Goal: Information Seeking & Learning: Learn about a topic

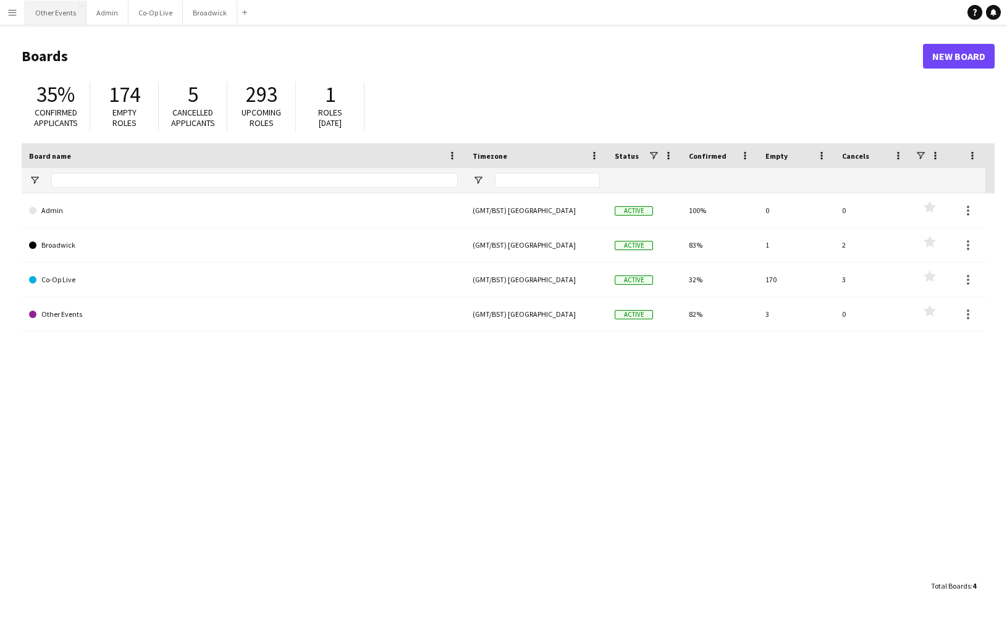
click at [61, 14] on button "Other Events Close" at bounding box center [55, 13] width 61 height 24
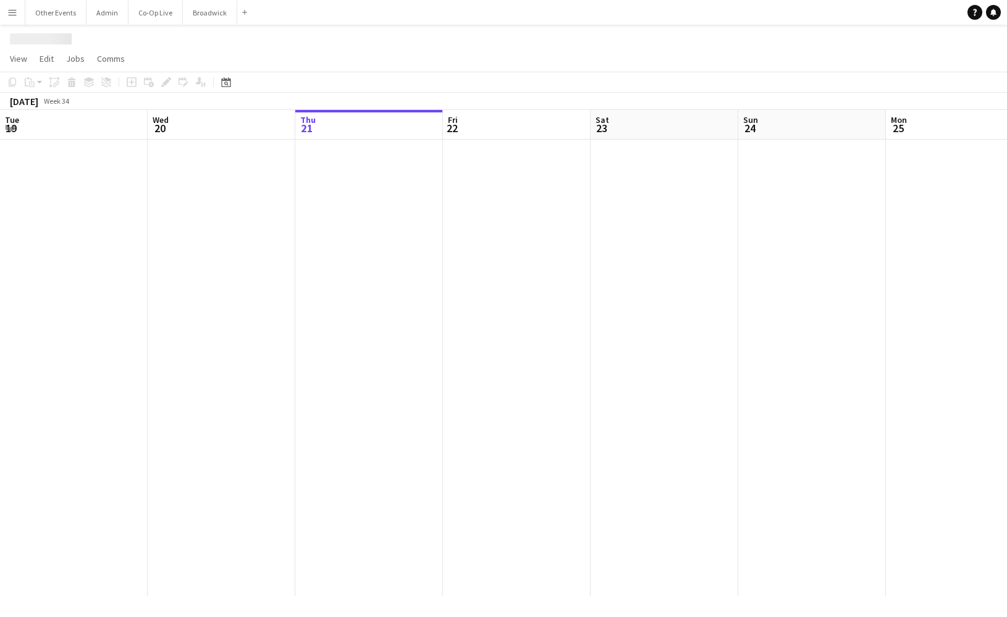
scroll to position [0, 415]
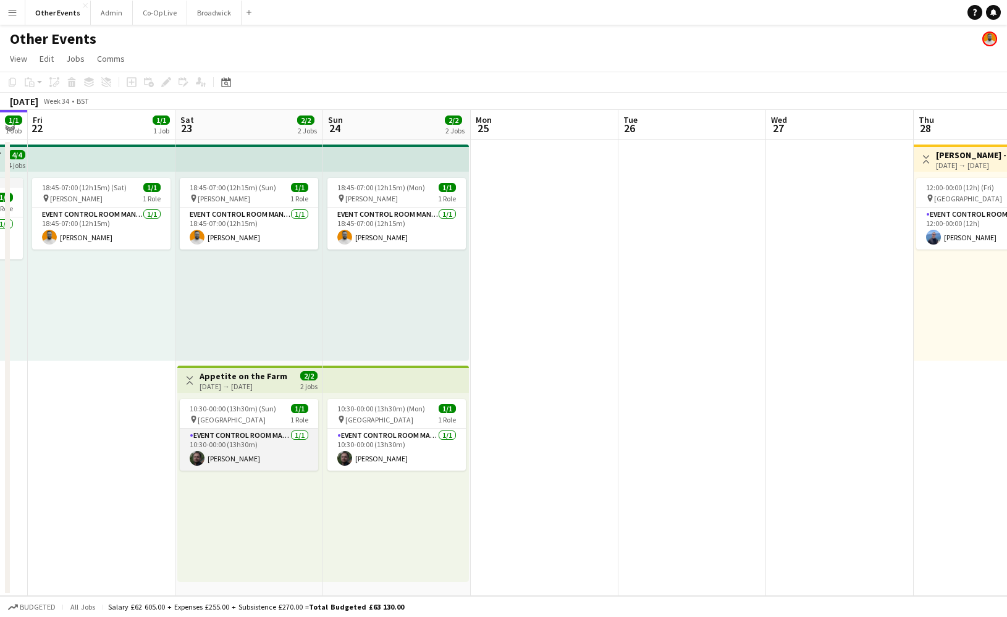
click at [257, 449] on app-card-role "Event Control Room Manager [DATE] 10:30-00:00 (13h30m) [PERSON_NAME]" at bounding box center [249, 450] width 138 height 42
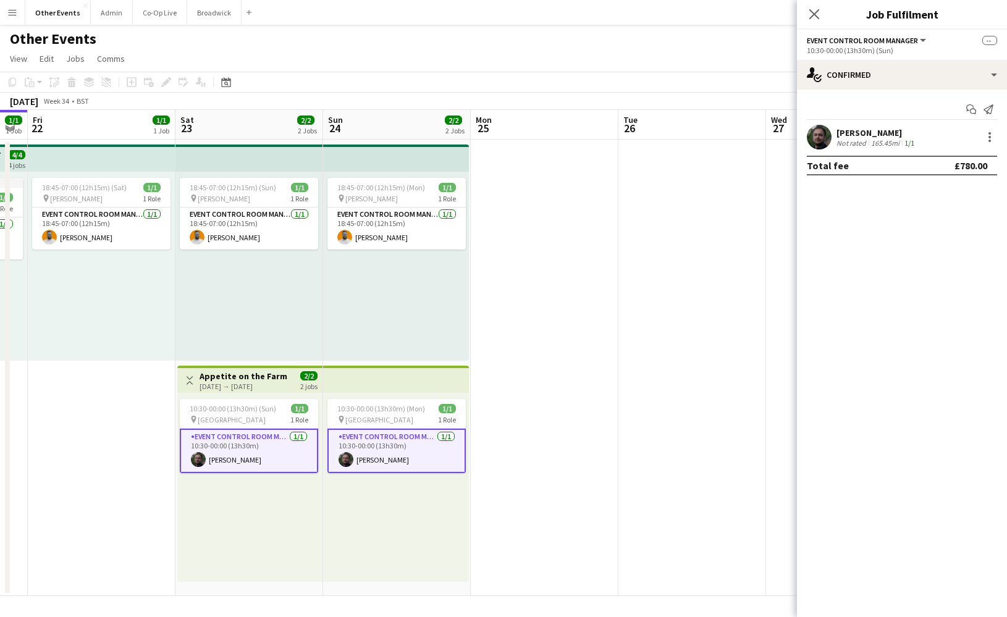
click at [840, 129] on div "[PERSON_NAME]" at bounding box center [877, 132] width 80 height 11
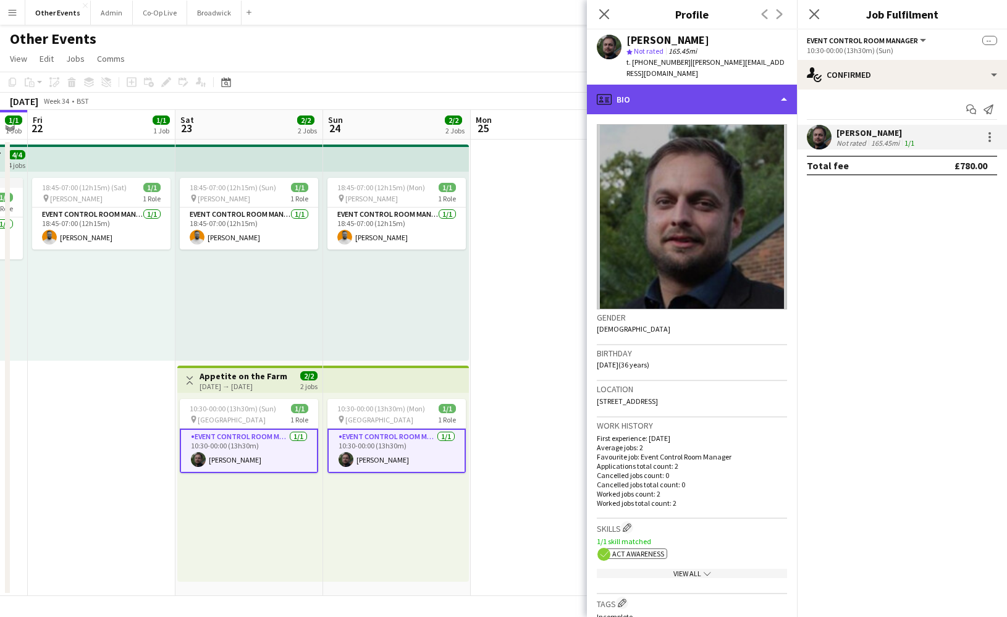
click at [673, 86] on div "profile Bio" at bounding box center [692, 100] width 210 height 30
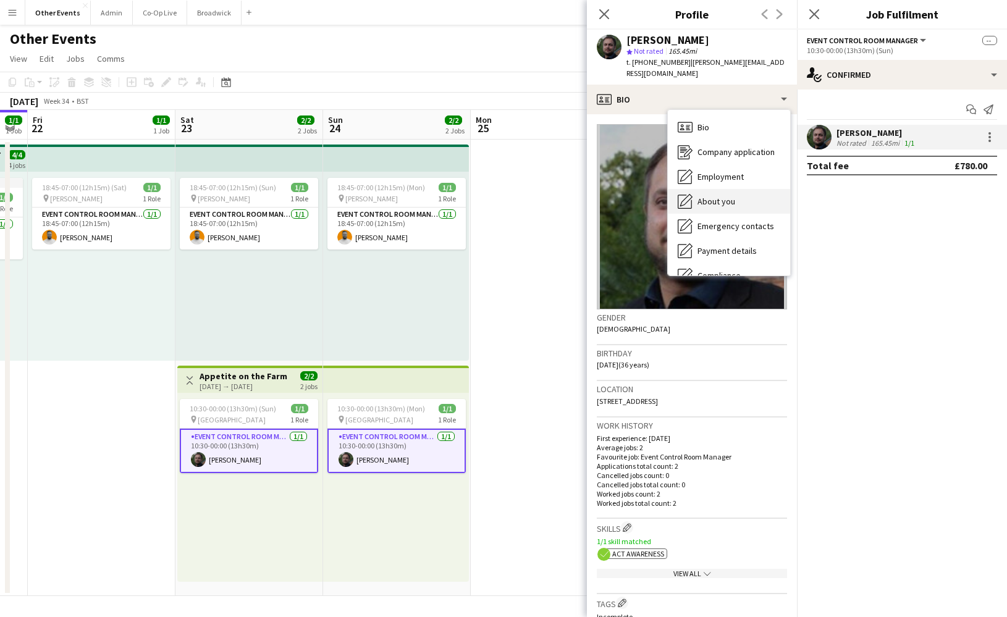
click at [719, 196] on span "About you" at bounding box center [717, 201] width 38 height 11
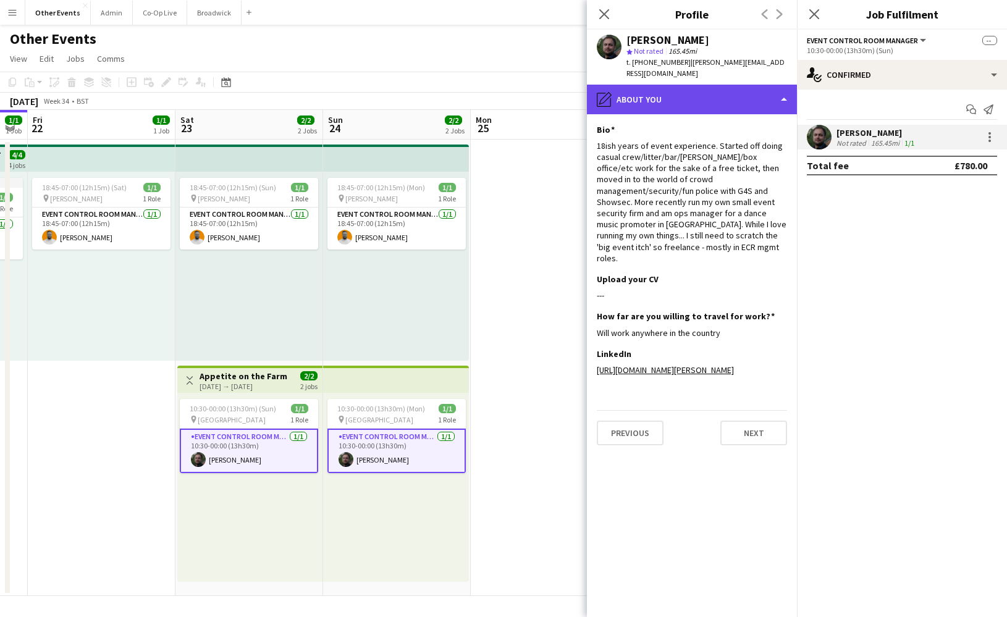
click at [686, 93] on div "pencil4 About you" at bounding box center [692, 100] width 210 height 30
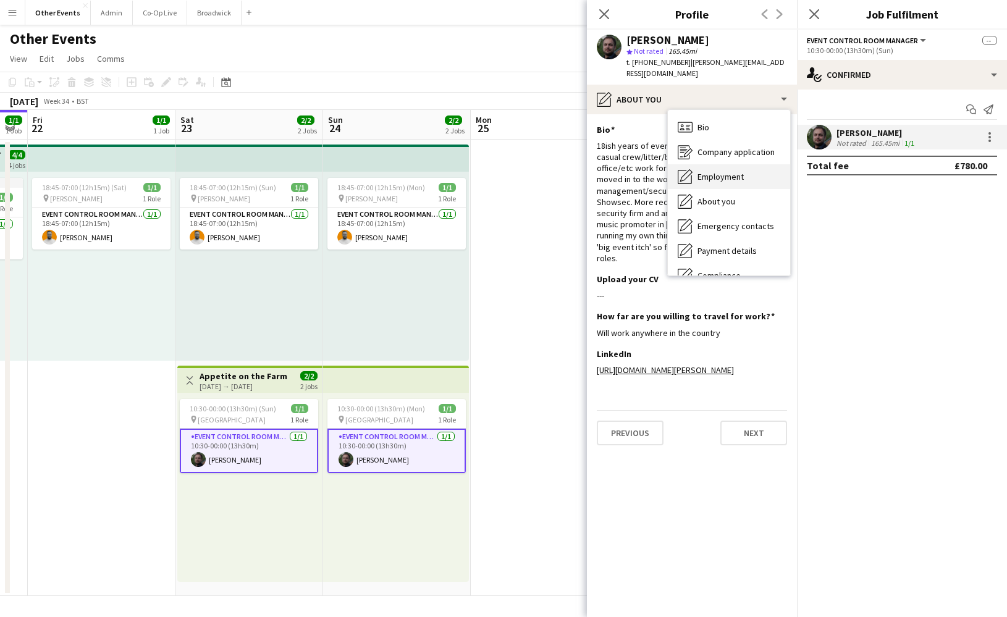
click at [735, 171] on span "Employment" at bounding box center [721, 176] width 46 height 11
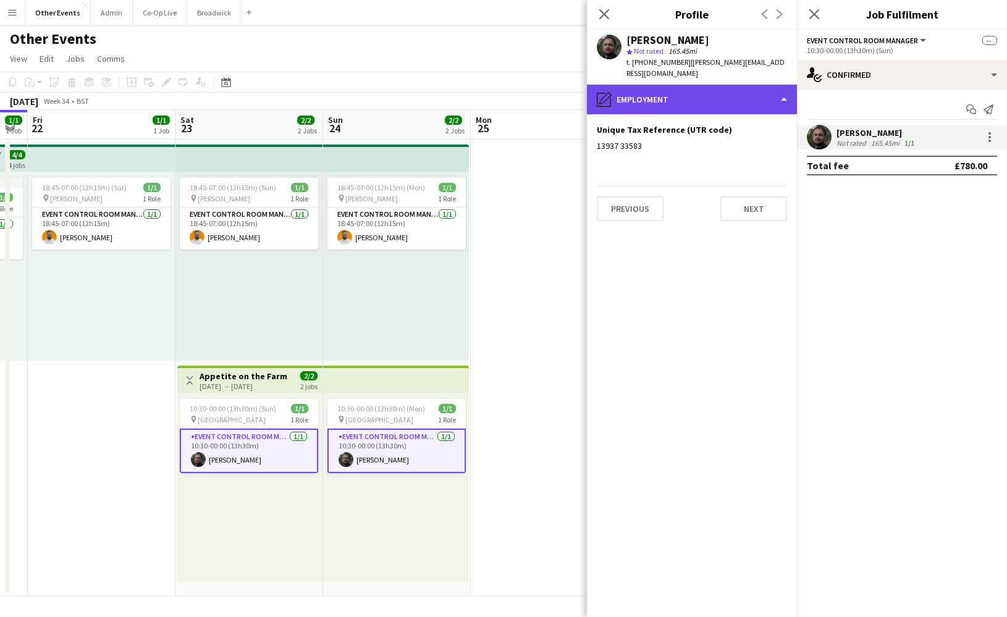
click at [722, 85] on div "pencil4 Employment" at bounding box center [692, 100] width 210 height 30
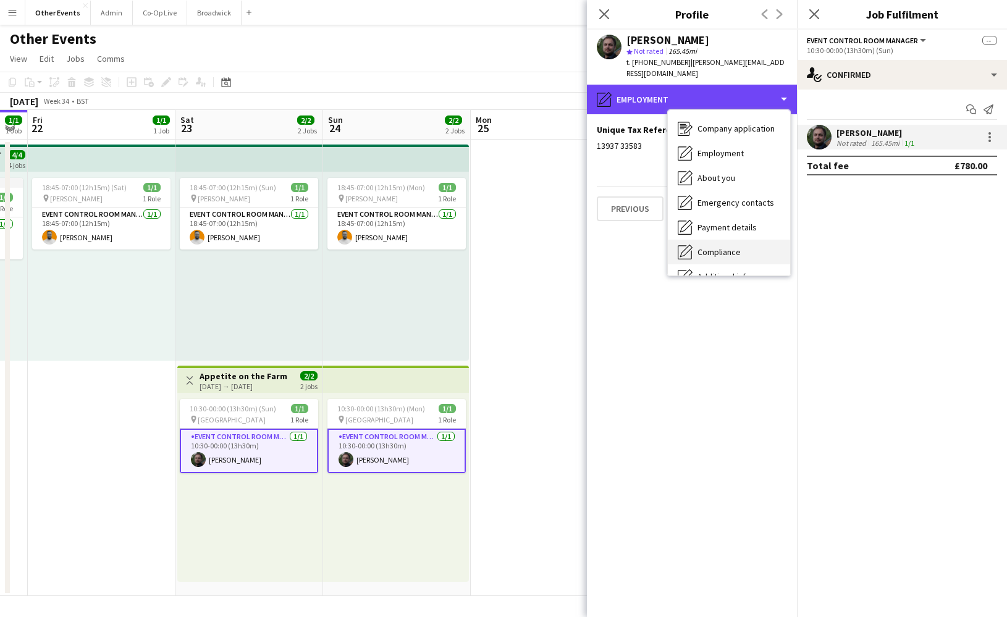
scroll to position [40, 0]
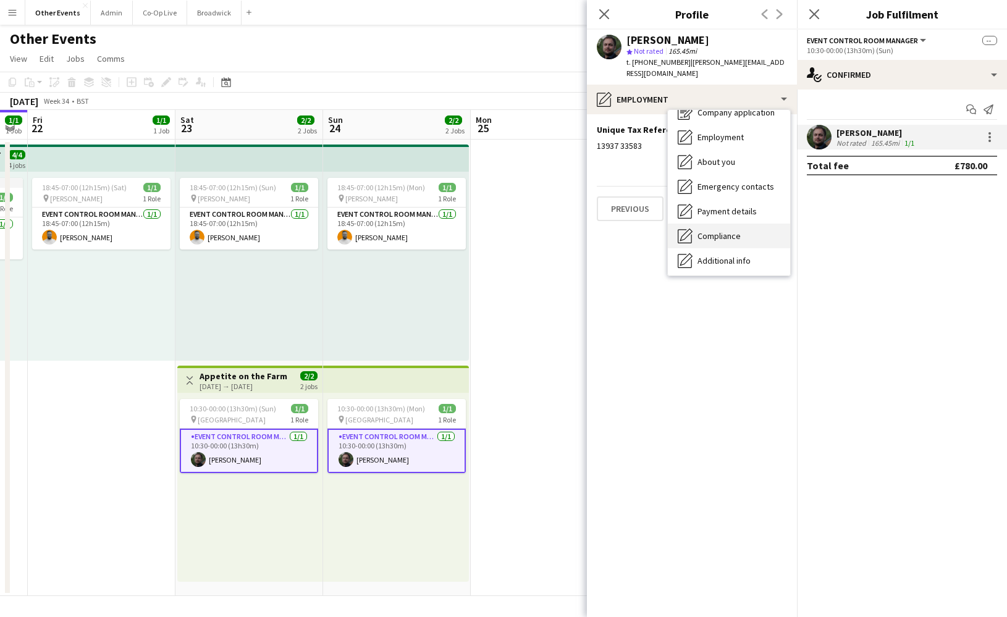
click at [740, 230] on span "Compliance" at bounding box center [719, 235] width 43 height 11
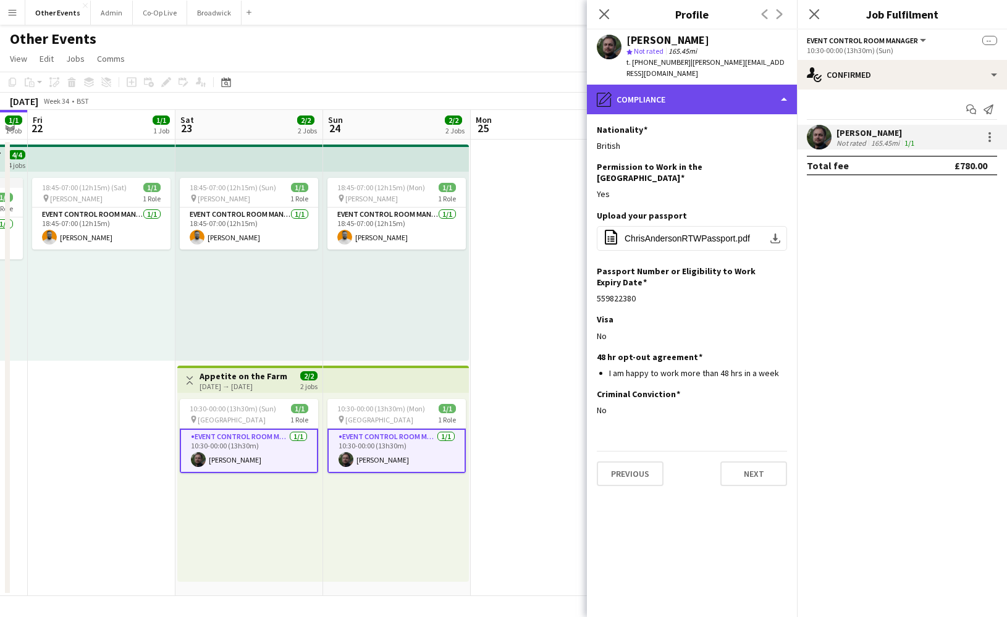
click at [688, 85] on div "pencil4 Compliance" at bounding box center [692, 100] width 210 height 30
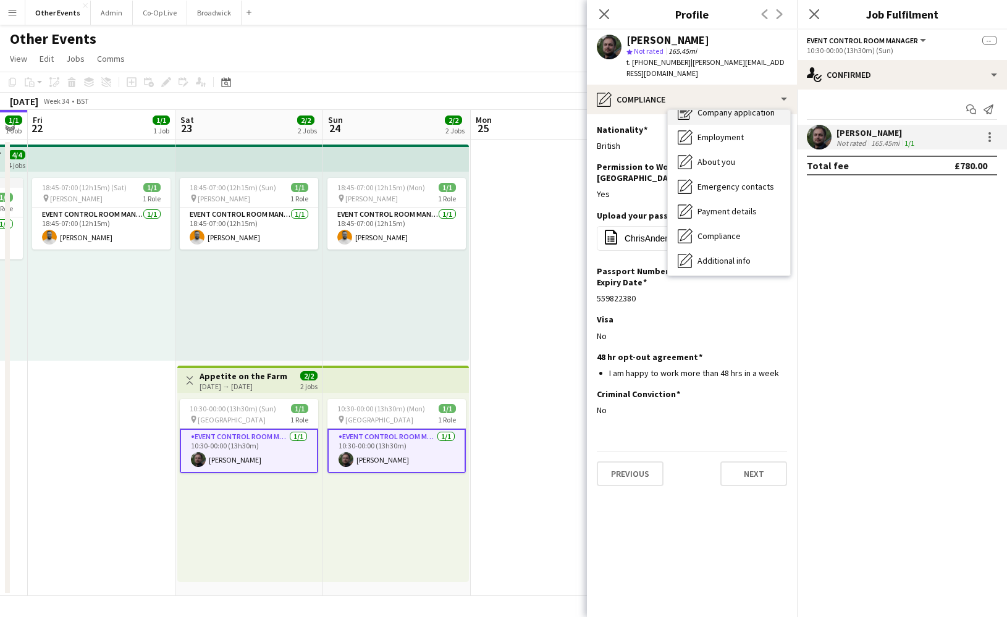
click at [727, 109] on div "Company application Company application" at bounding box center [729, 112] width 122 height 25
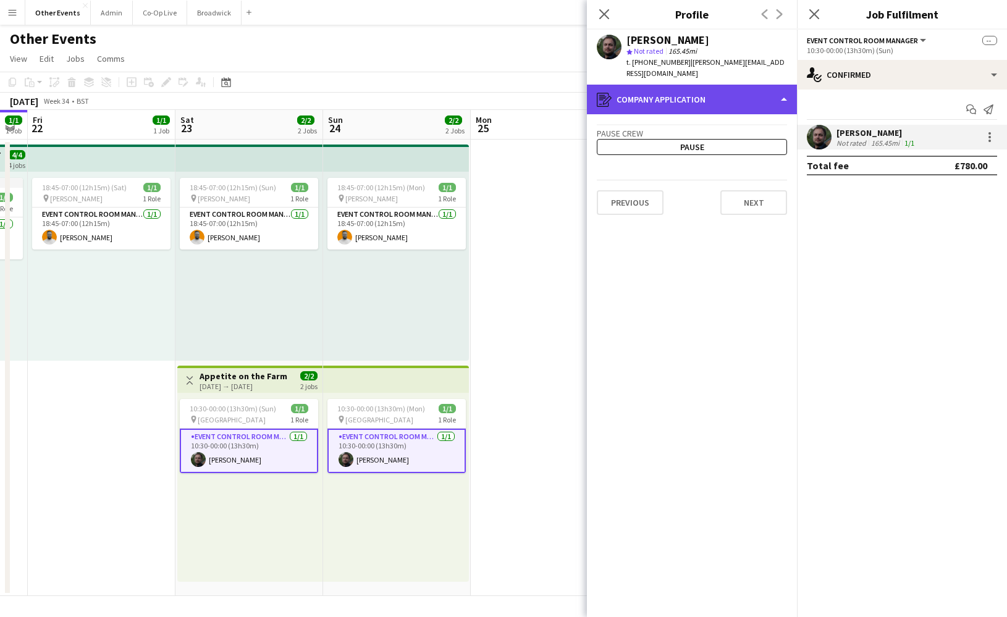
click at [706, 88] on div "register Company application" at bounding box center [692, 100] width 210 height 30
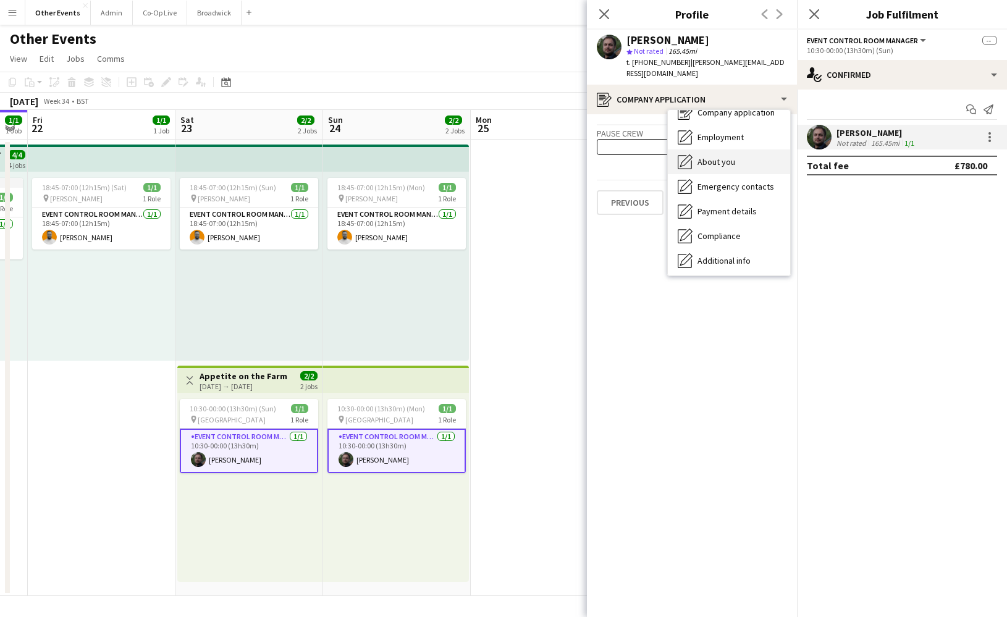
click at [710, 156] on span "About you" at bounding box center [717, 161] width 38 height 11
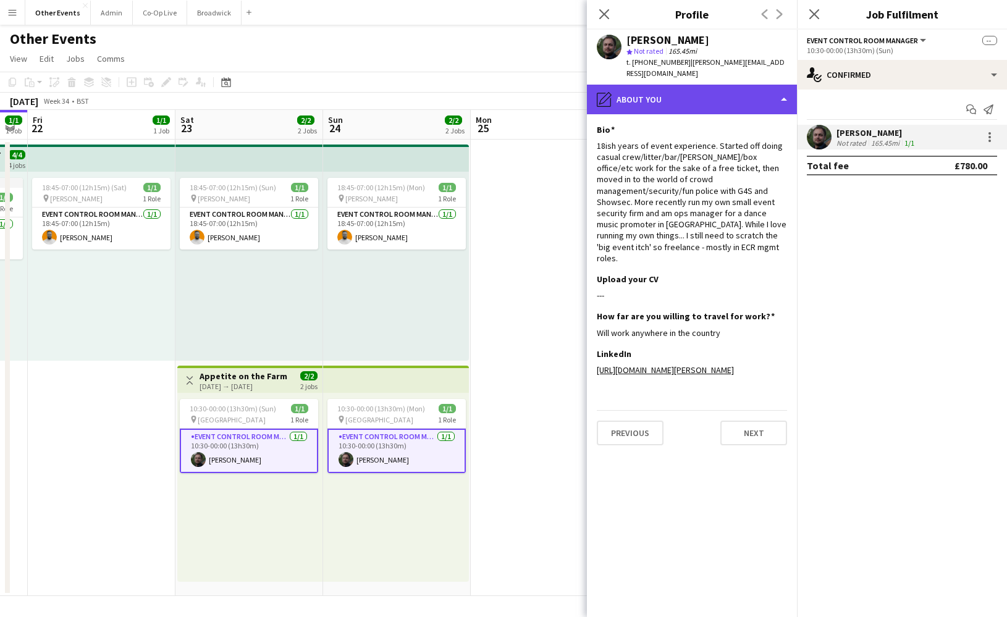
click at [686, 91] on div "pencil4 About you" at bounding box center [692, 100] width 210 height 30
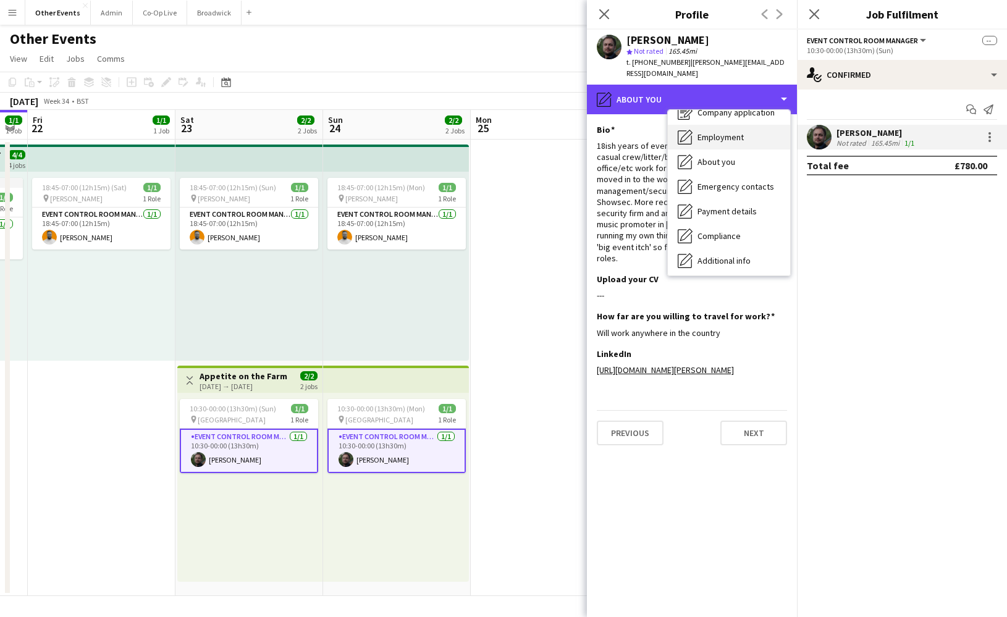
scroll to position [0, 0]
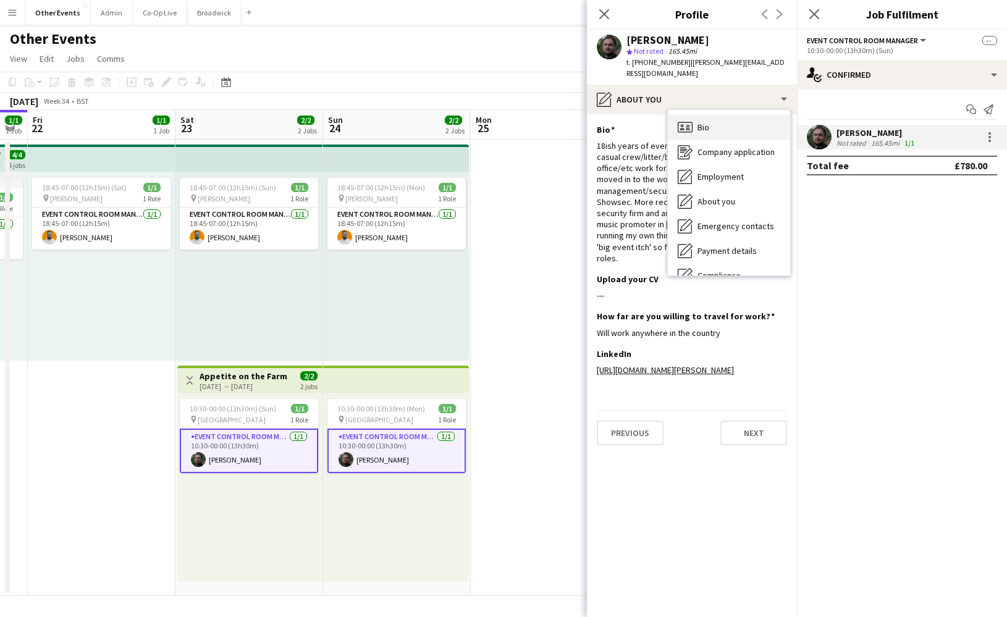
click at [709, 122] on span "Bio" at bounding box center [704, 127] width 12 height 11
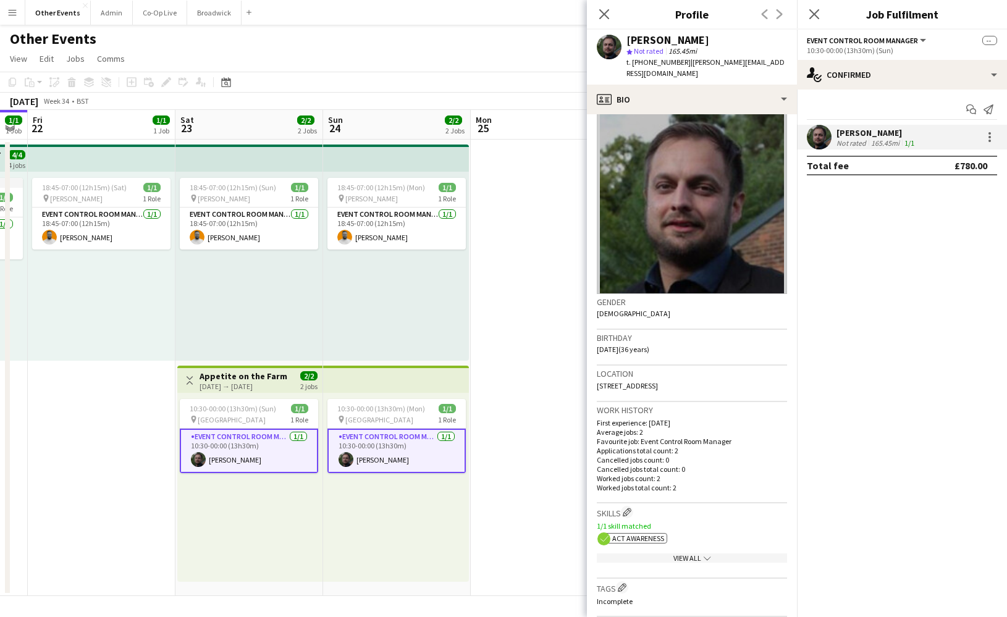
scroll to position [156, 0]
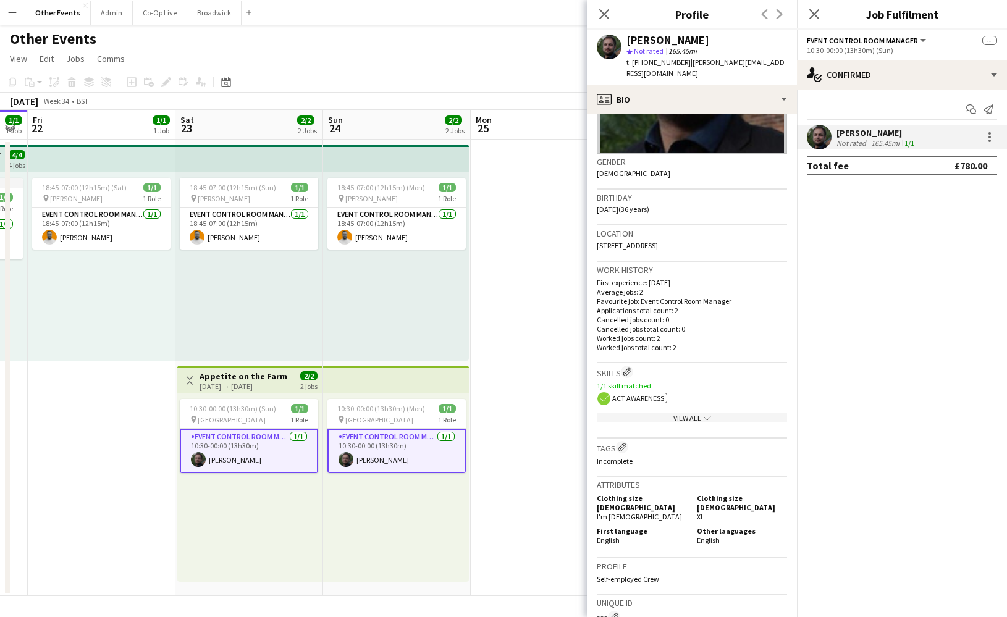
click at [666, 334] on p "Worked jobs count: 2" at bounding box center [692, 338] width 190 height 9
click at [678, 343] on p "Worked jobs total count: 2" at bounding box center [692, 347] width 190 height 9
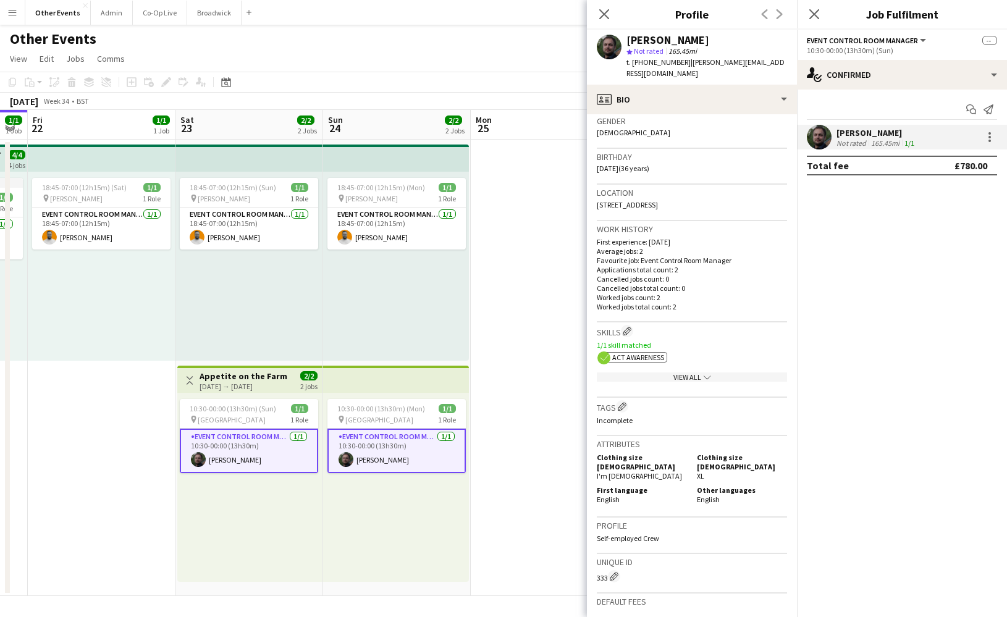
click at [696, 373] on div "View All chevron-down" at bounding box center [692, 377] width 190 height 9
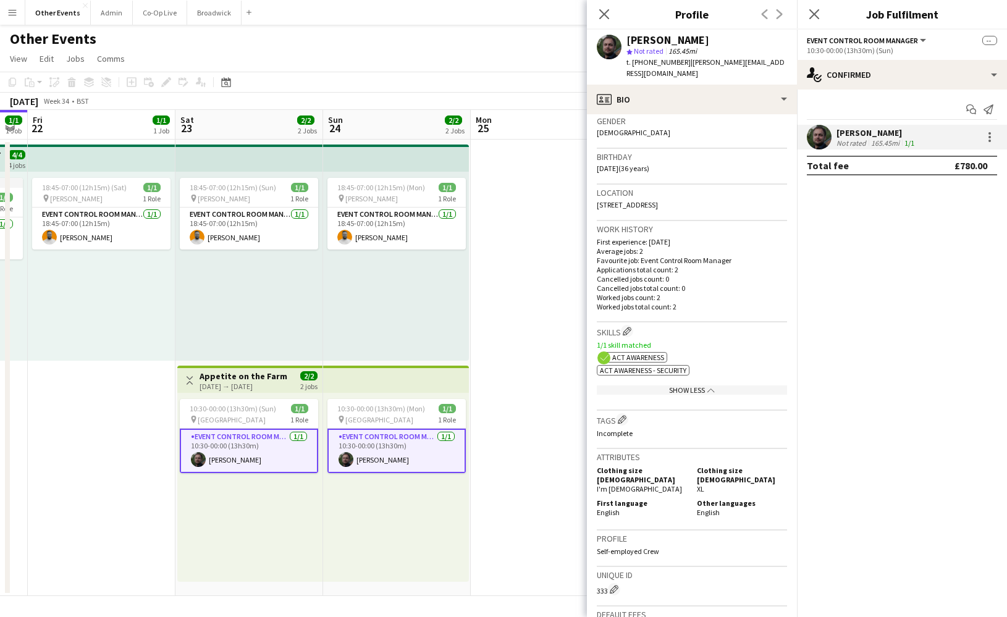
click at [696, 386] on div "Show Less chevron-up" at bounding box center [692, 390] width 190 height 9
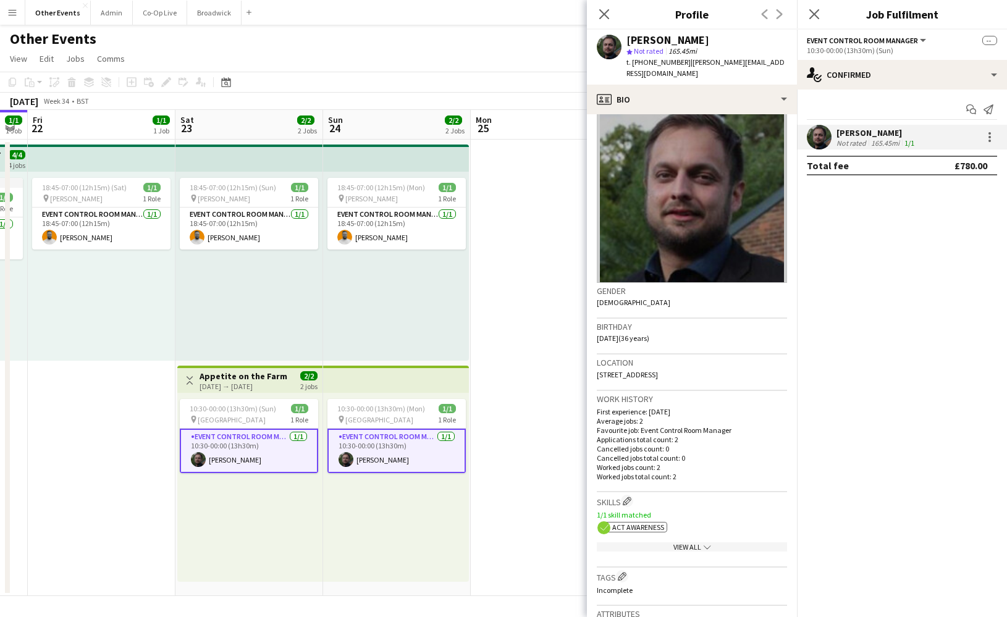
scroll to position [0, 0]
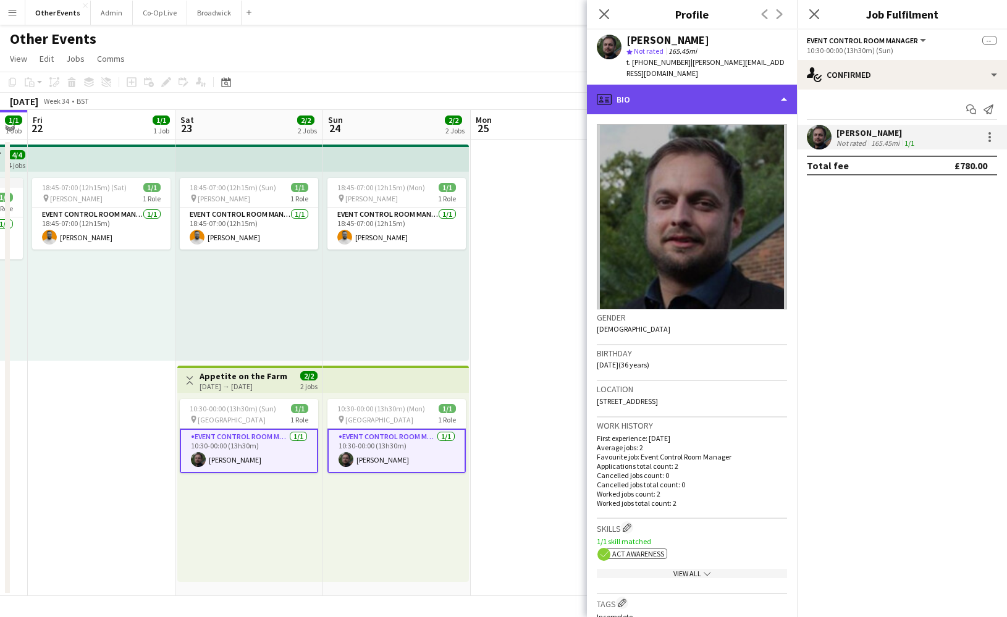
click at [698, 90] on div "profile Bio" at bounding box center [692, 100] width 210 height 30
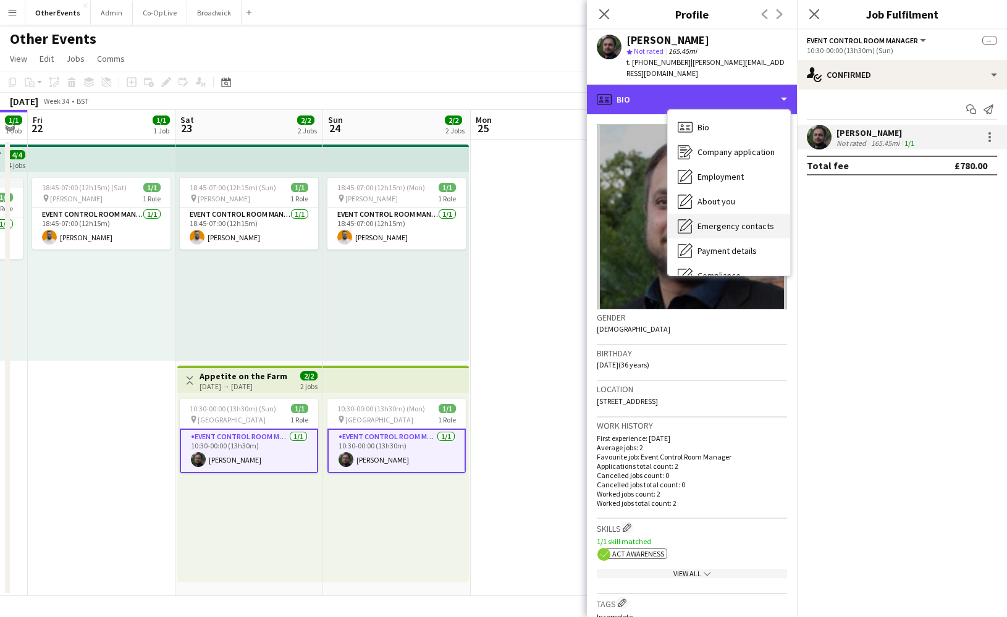
scroll to position [49, 0]
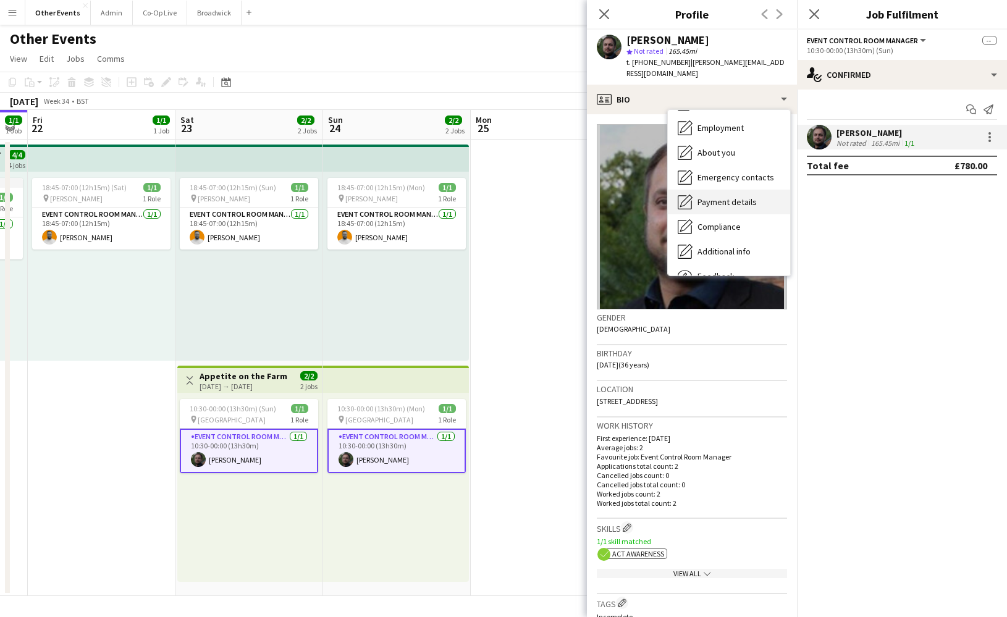
click at [731, 196] on span "Payment details" at bounding box center [727, 201] width 59 height 11
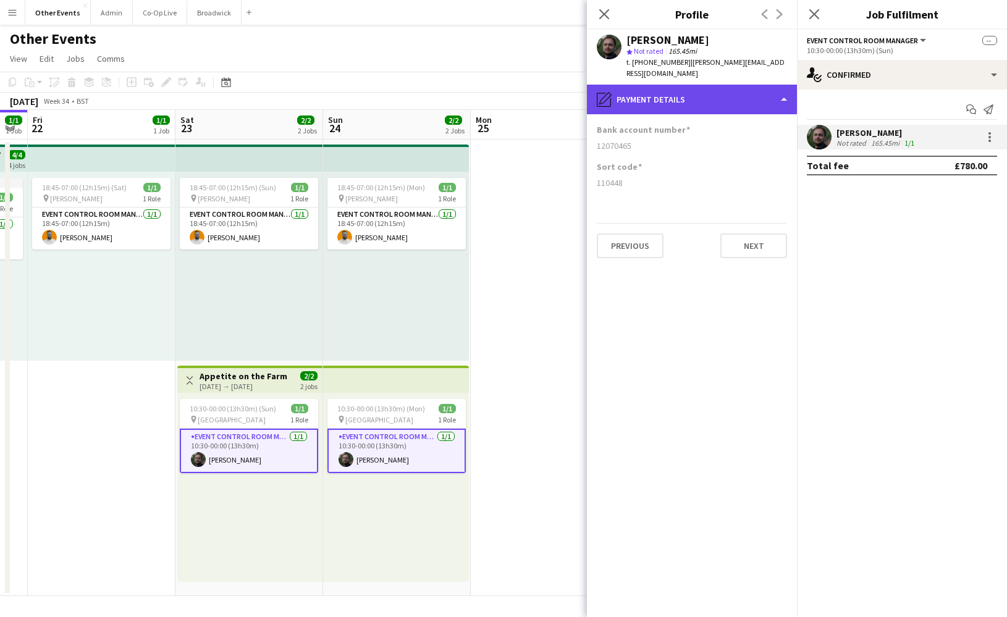
click at [694, 93] on div "pencil4 Payment details" at bounding box center [692, 100] width 210 height 30
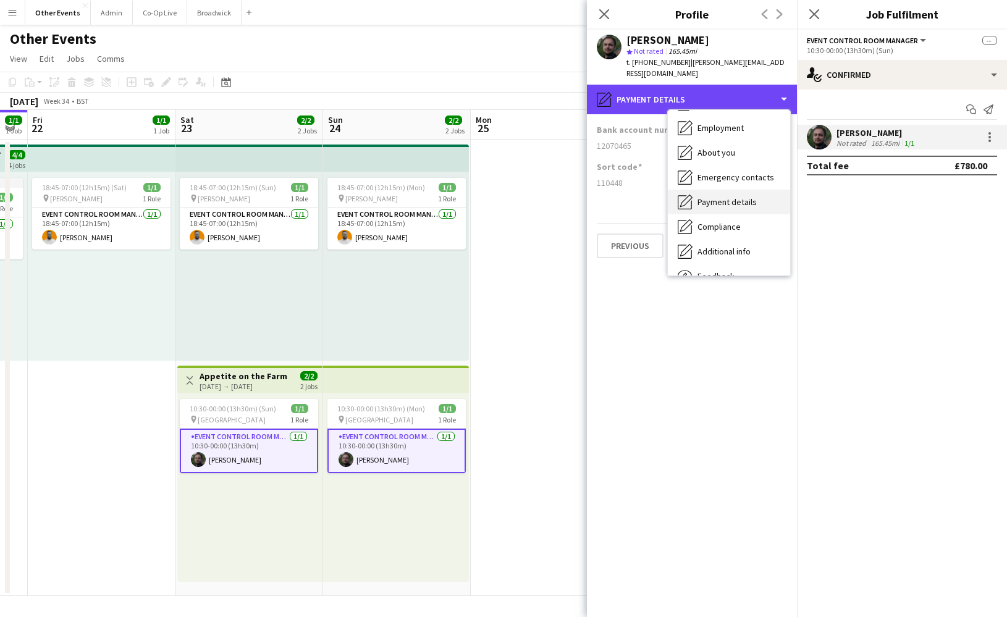
scroll to position [73, 0]
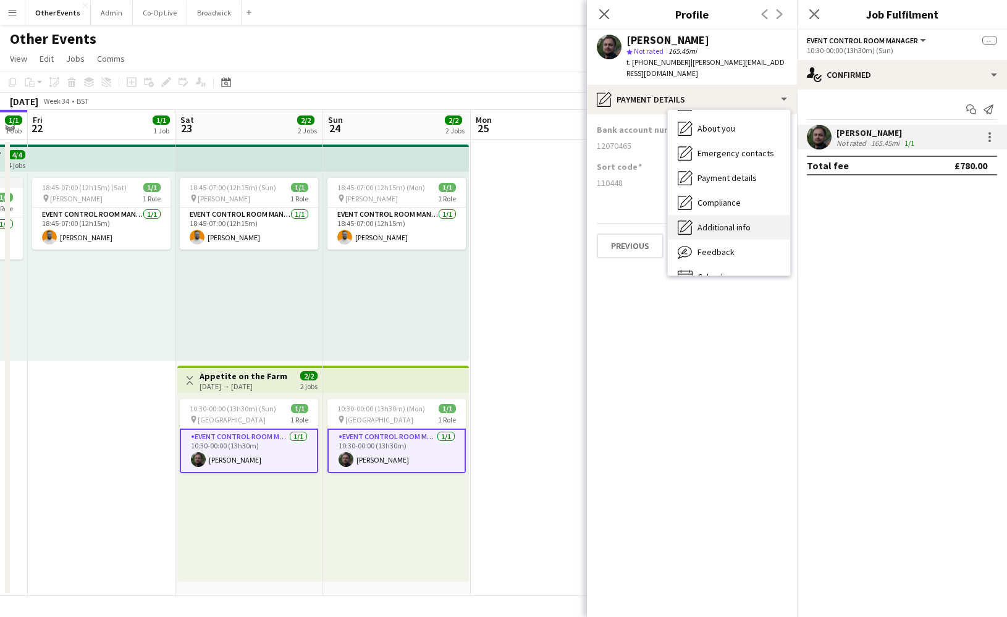
click at [722, 222] on span "Additional info" at bounding box center [724, 227] width 53 height 11
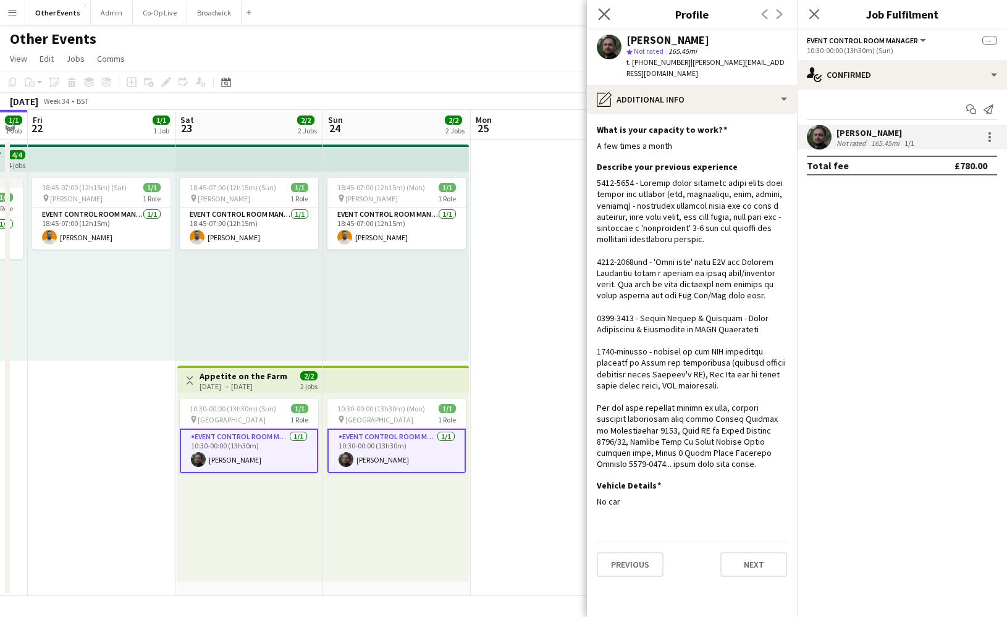
click at [612, 19] on app-icon "Close pop-in" at bounding box center [605, 15] width 18 height 18
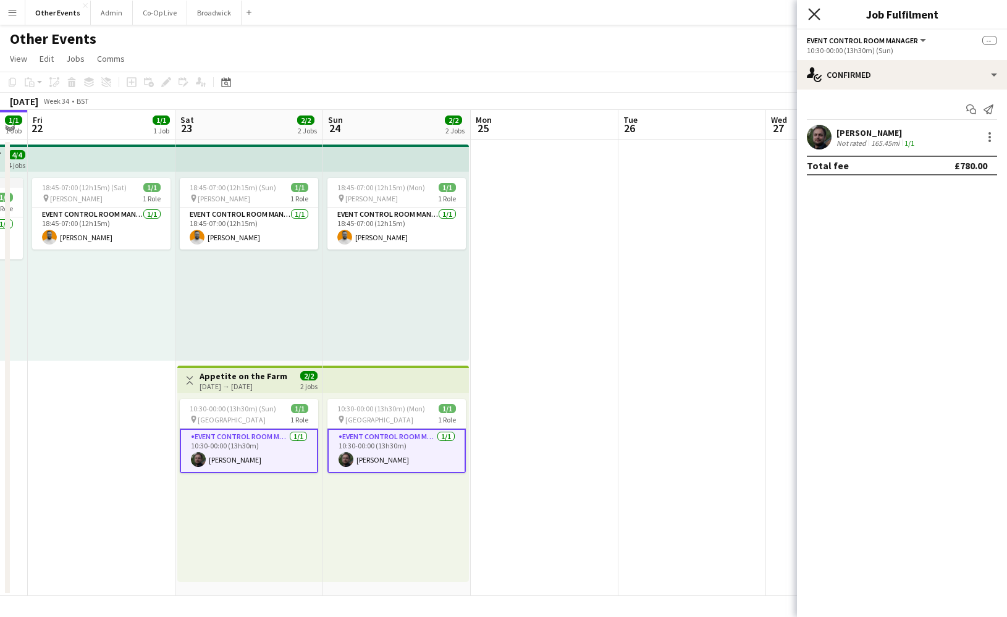
click at [816, 16] on icon at bounding box center [814, 14] width 12 height 12
